Goal: Task Accomplishment & Management: Use online tool/utility

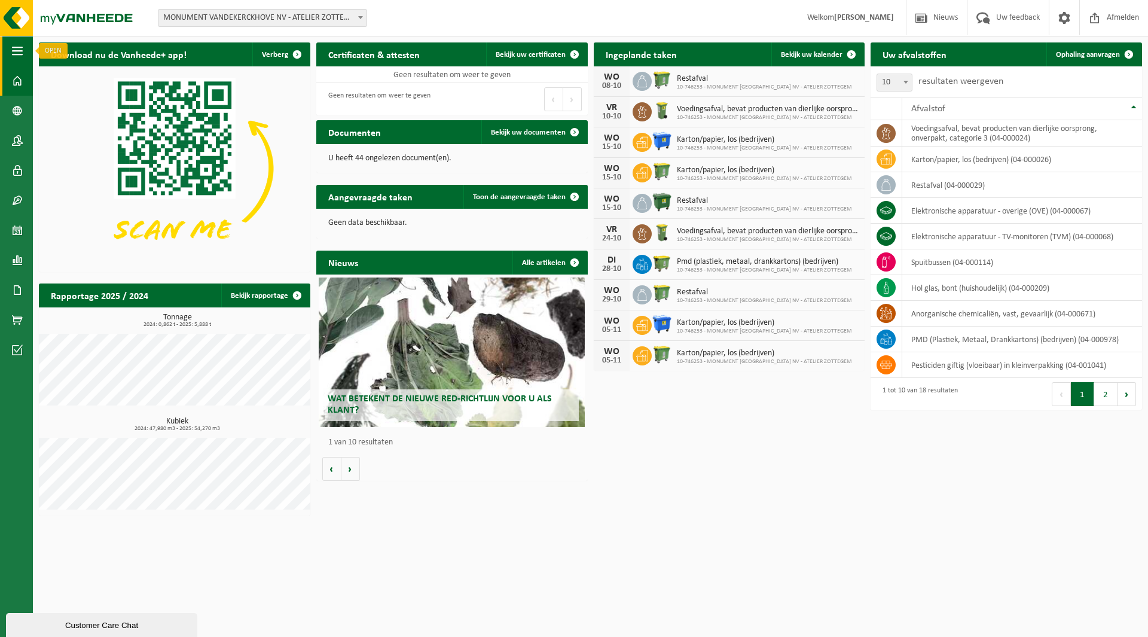
click at [19, 57] on span "button" at bounding box center [17, 51] width 11 height 30
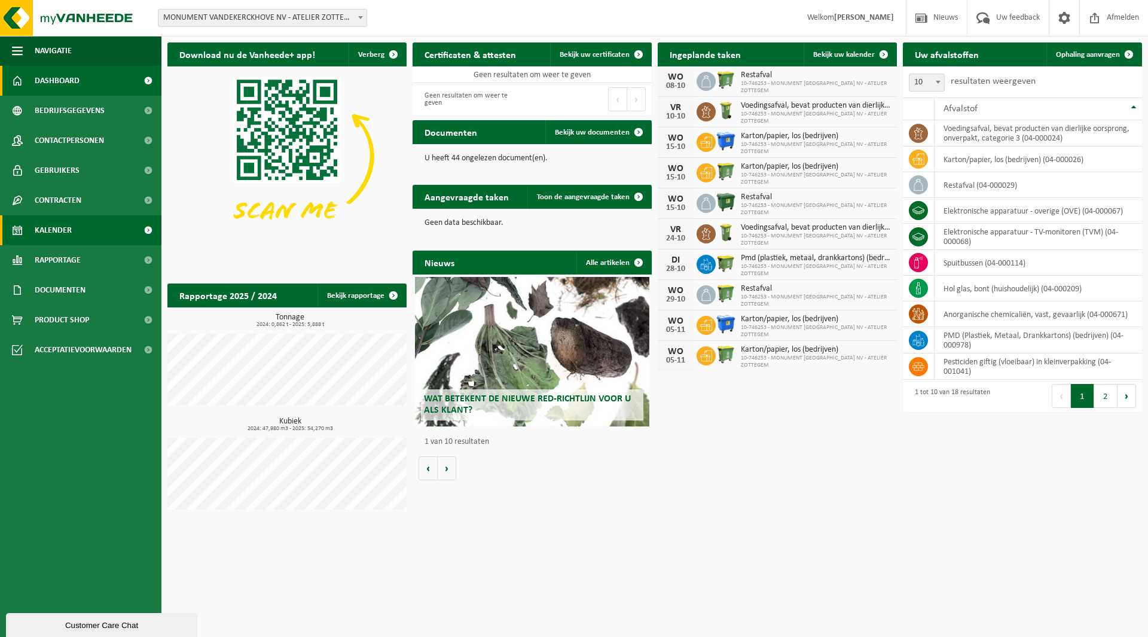
click at [69, 227] on span "Kalender" at bounding box center [53, 230] width 37 height 30
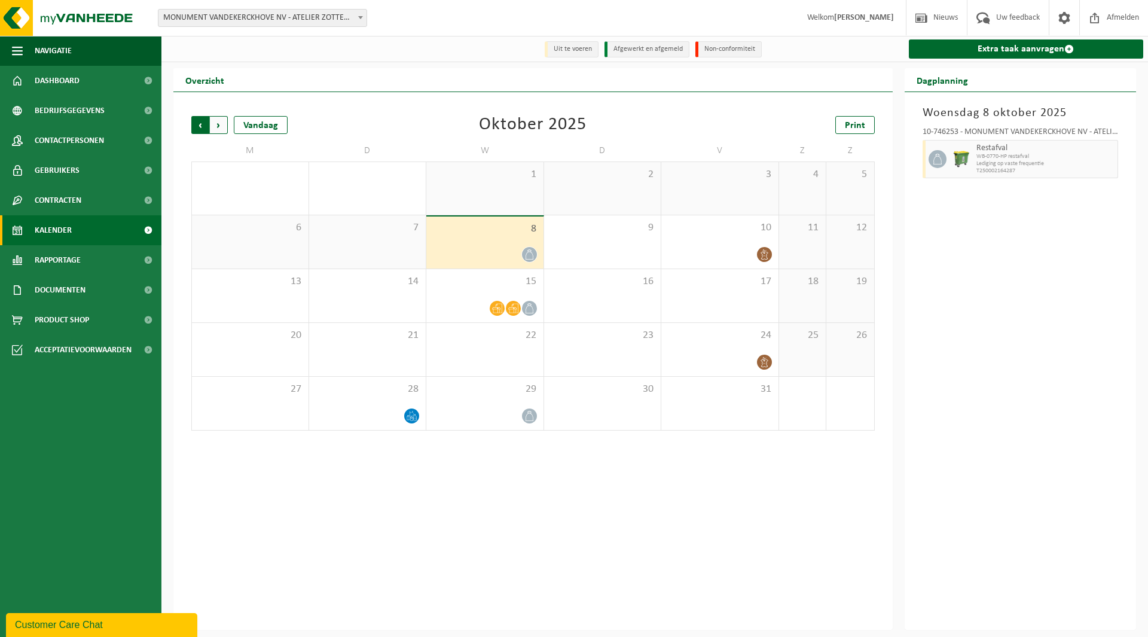
click at [224, 126] on span "Volgende" at bounding box center [219, 125] width 18 height 18
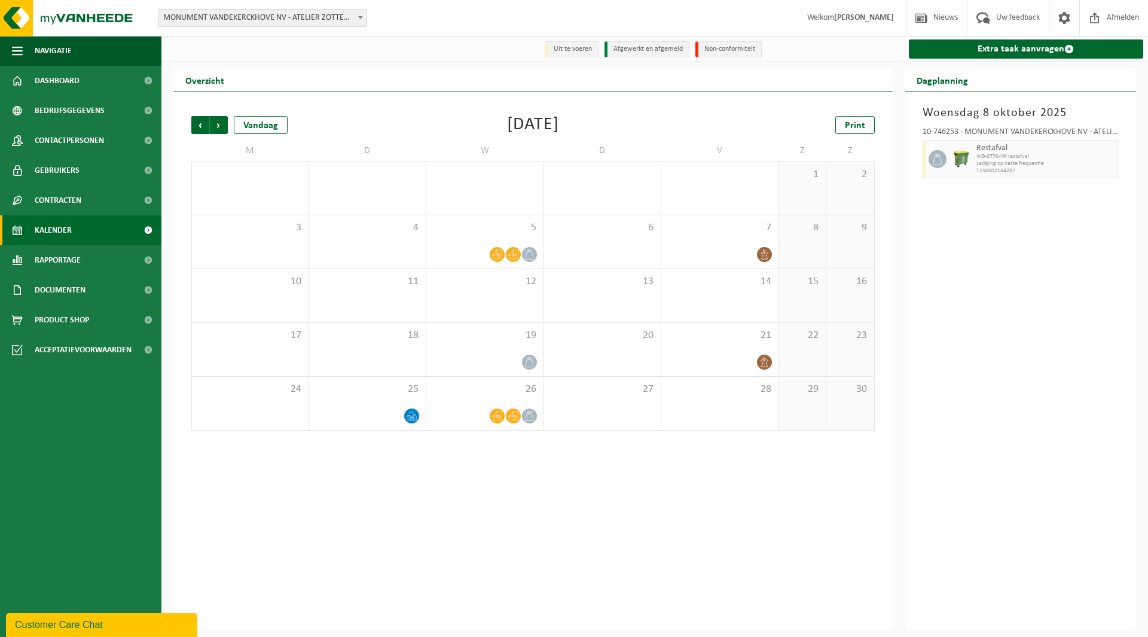
click at [582, 636] on html "Vestiging: MONUMENT VANDEKERCKHOVE NV - ATELIER ZOTTEGEM - 10-746253 MONUMENT V…" at bounding box center [574, 318] width 1148 height 637
click at [222, 127] on span "Volgende" at bounding box center [219, 125] width 18 height 18
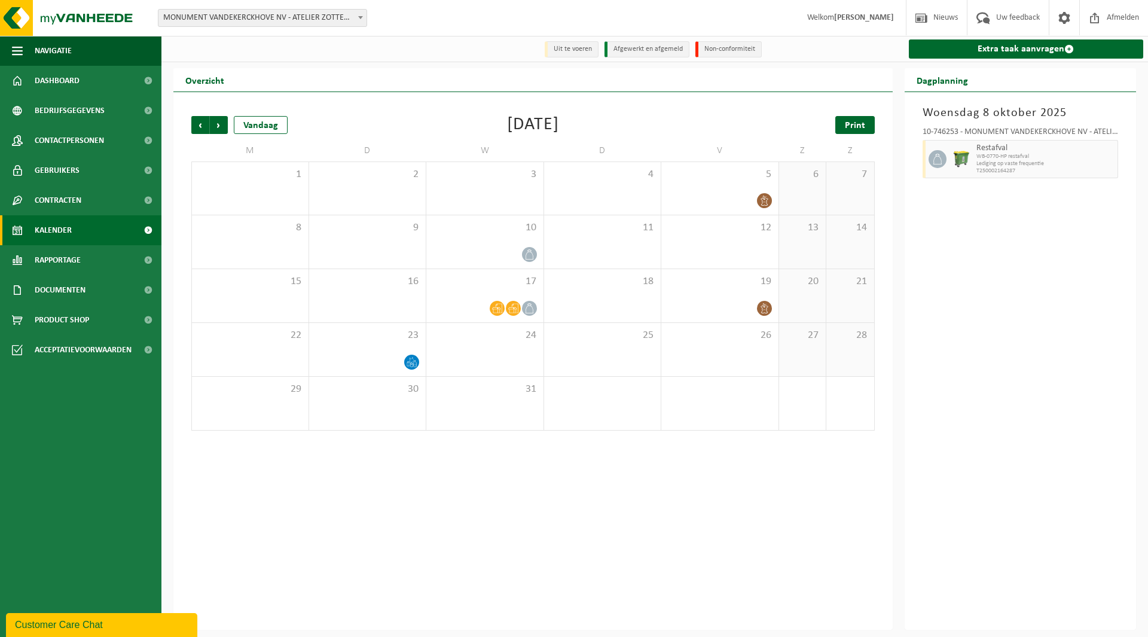
click at [847, 130] on span "Print" at bounding box center [855, 126] width 20 height 10
click at [853, 126] on span "Print" at bounding box center [855, 126] width 20 height 10
click at [200, 126] on span "Vorige" at bounding box center [200, 125] width 18 height 18
click at [860, 126] on span "Print" at bounding box center [855, 126] width 20 height 10
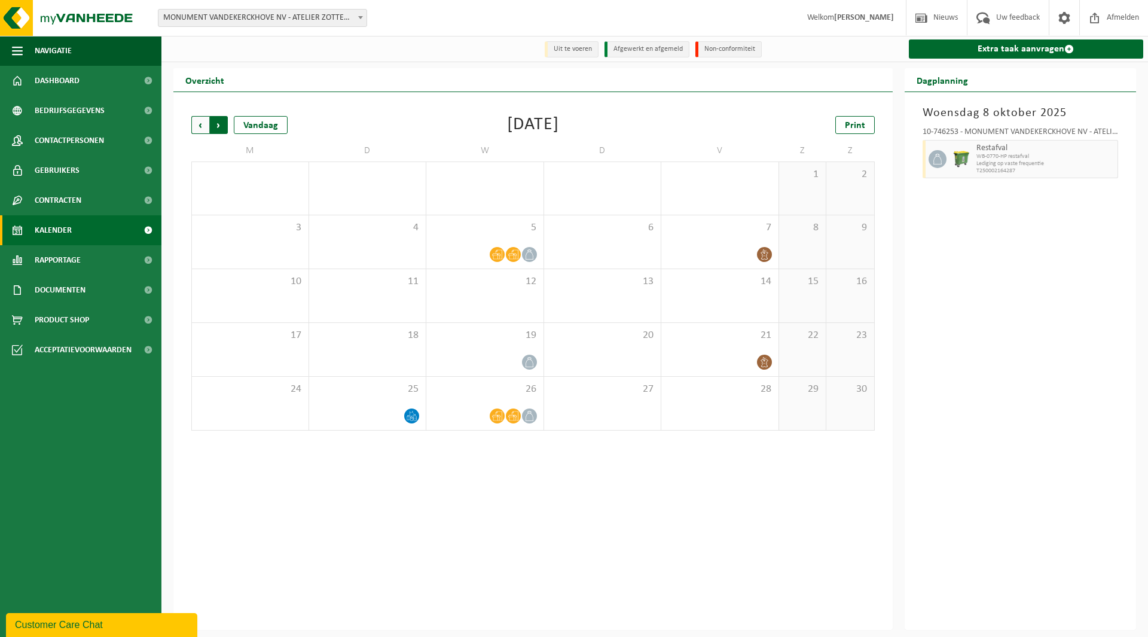
click at [200, 126] on span "Vorige" at bounding box center [200, 125] width 18 height 18
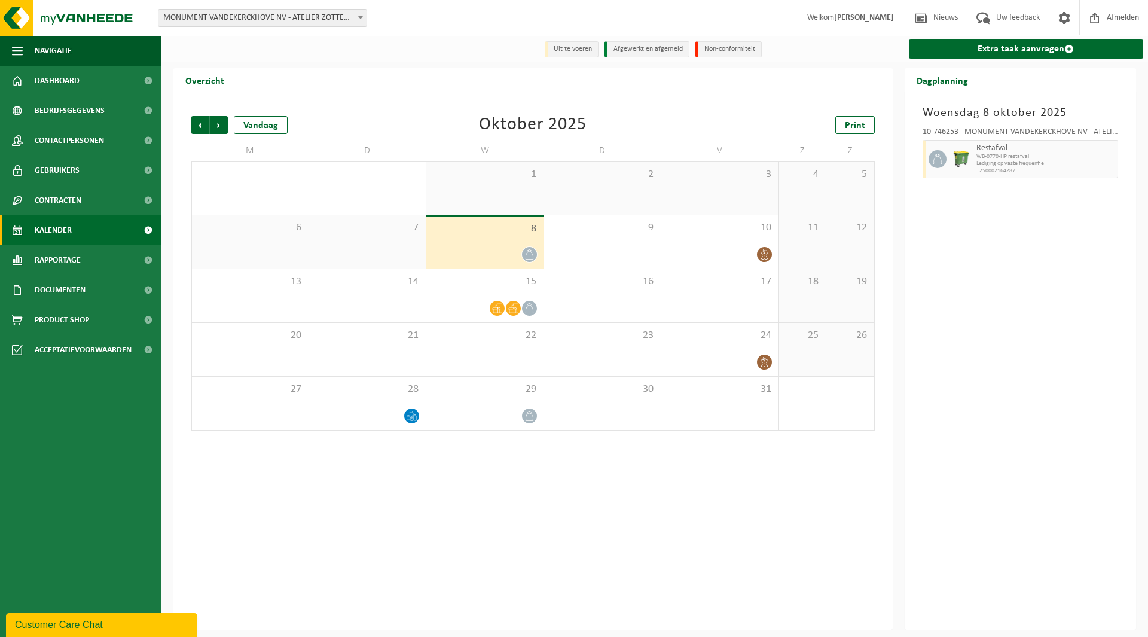
click at [1012, 250] on div "Woensdag 8 oktober 2025 10-746253 - MONUMENT VANDEKERCKHOVE NV - ATELIER ZOTTEG…" at bounding box center [1021, 361] width 232 height 538
click at [856, 129] on span "Print" at bounding box center [855, 126] width 20 height 10
